Goal: Find contact information: Find contact information

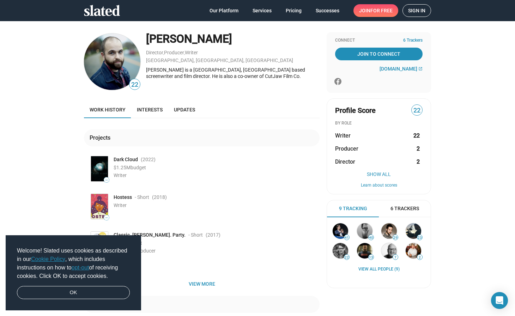
click at [198, 36] on div "[PERSON_NAME]" at bounding box center [232, 38] width 173 height 15
copy div "[PERSON_NAME]"
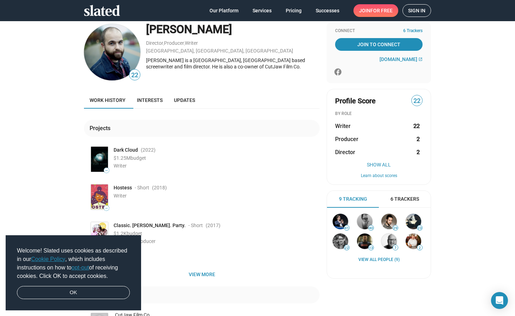
scroll to position [13, 0]
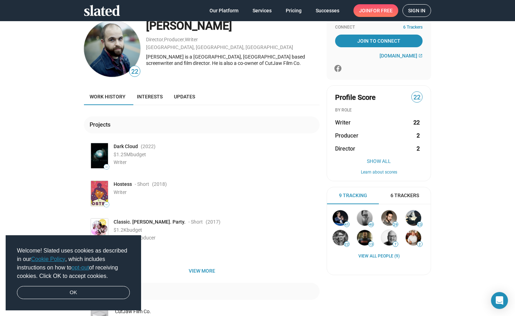
click at [177, 64] on div "[PERSON_NAME] is a [GEOGRAPHIC_DATA], [GEOGRAPHIC_DATA] based screenwriter and …" at bounding box center [232, 60] width 173 height 13
drag, startPoint x: 177, startPoint y: 64, endPoint x: 205, endPoint y: 64, distance: 27.9
click at [205, 64] on div "[PERSON_NAME] is a [GEOGRAPHIC_DATA], [GEOGRAPHIC_DATA] based screenwriter and …" at bounding box center [232, 60] width 173 height 13
copy div "CutJaw Film Co"
